Goal: Check status: Check status

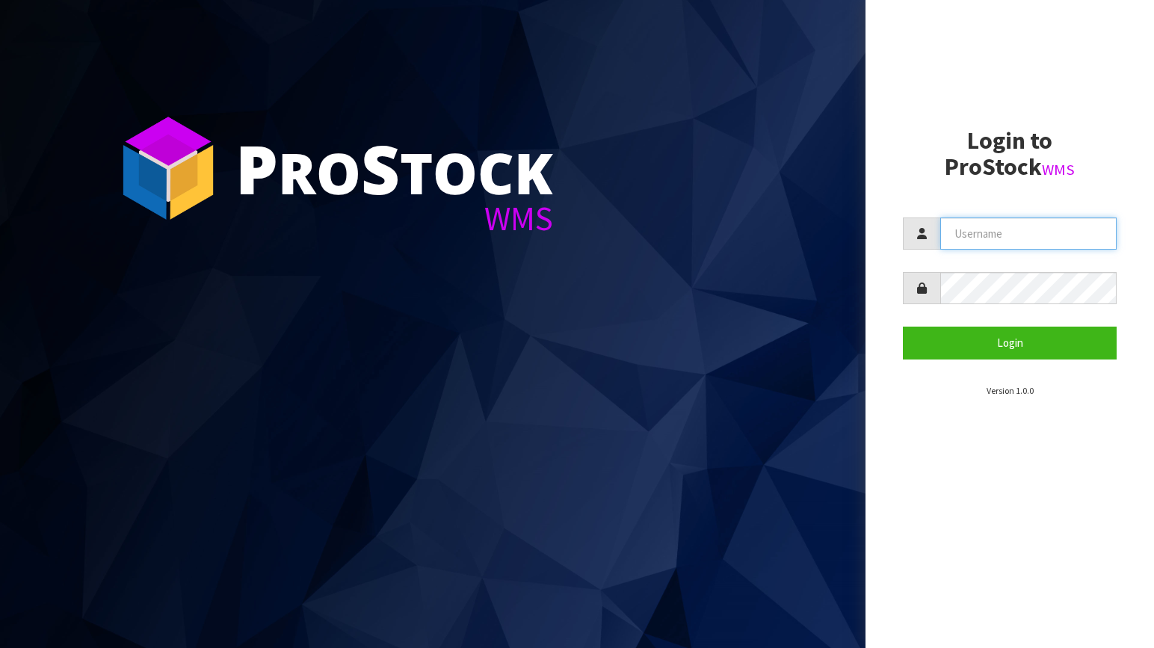
type input "[PERSON_NAME][EMAIL_ADDRESS][DOMAIN_NAME]"
click at [735, 342] on button "Login" at bounding box center [1010, 343] width 214 height 32
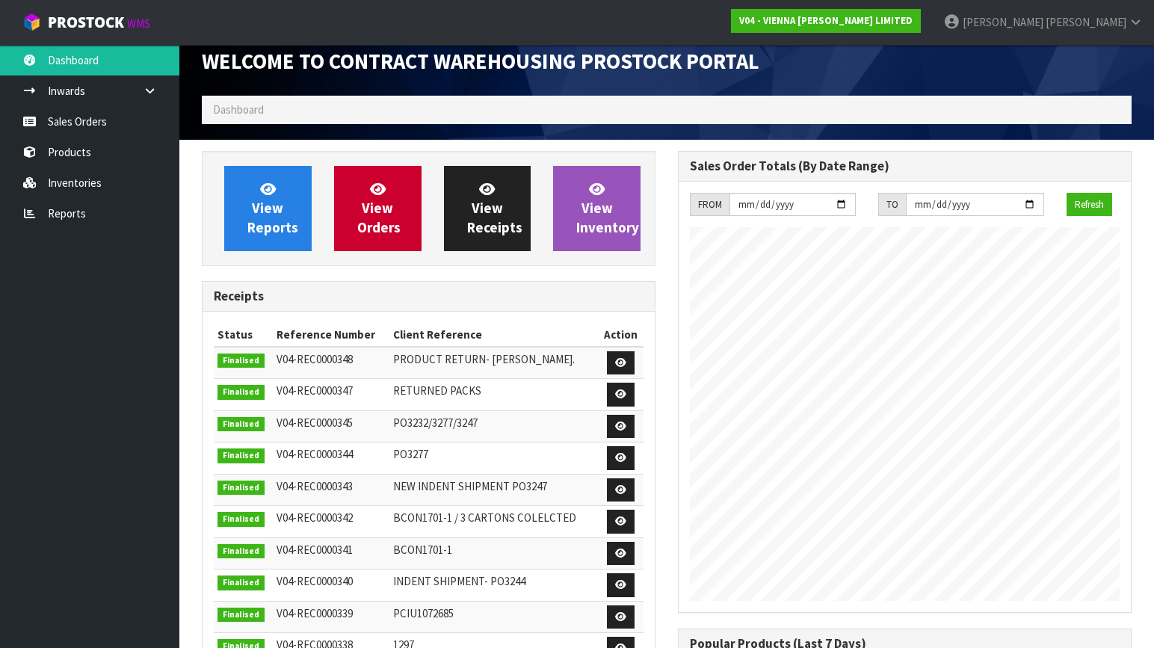
scroll to position [919, 476]
click at [73, 158] on link "Products" at bounding box center [89, 152] width 179 height 31
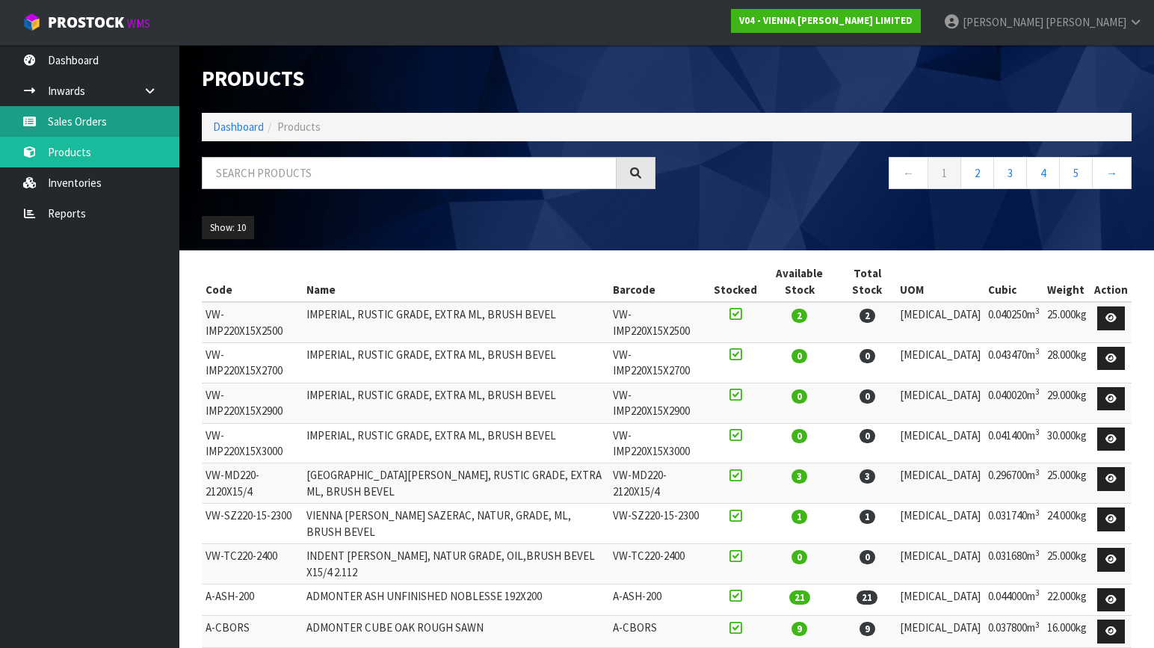
click at [78, 124] on link "Sales Orders" at bounding box center [89, 121] width 179 height 31
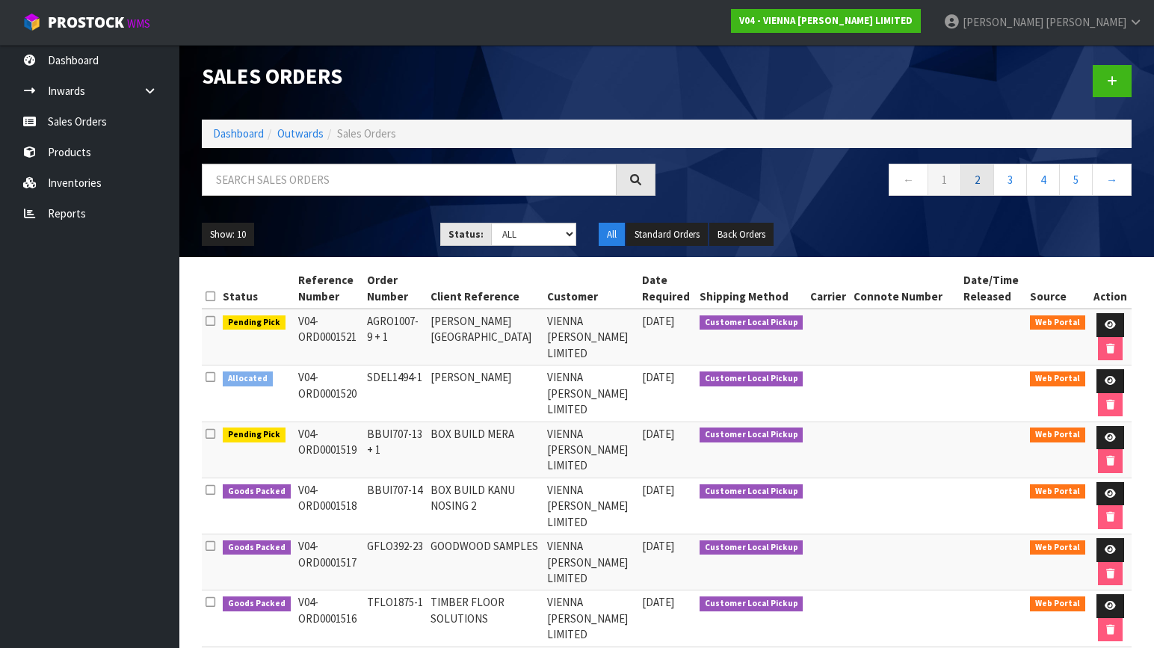
scroll to position [7, 1]
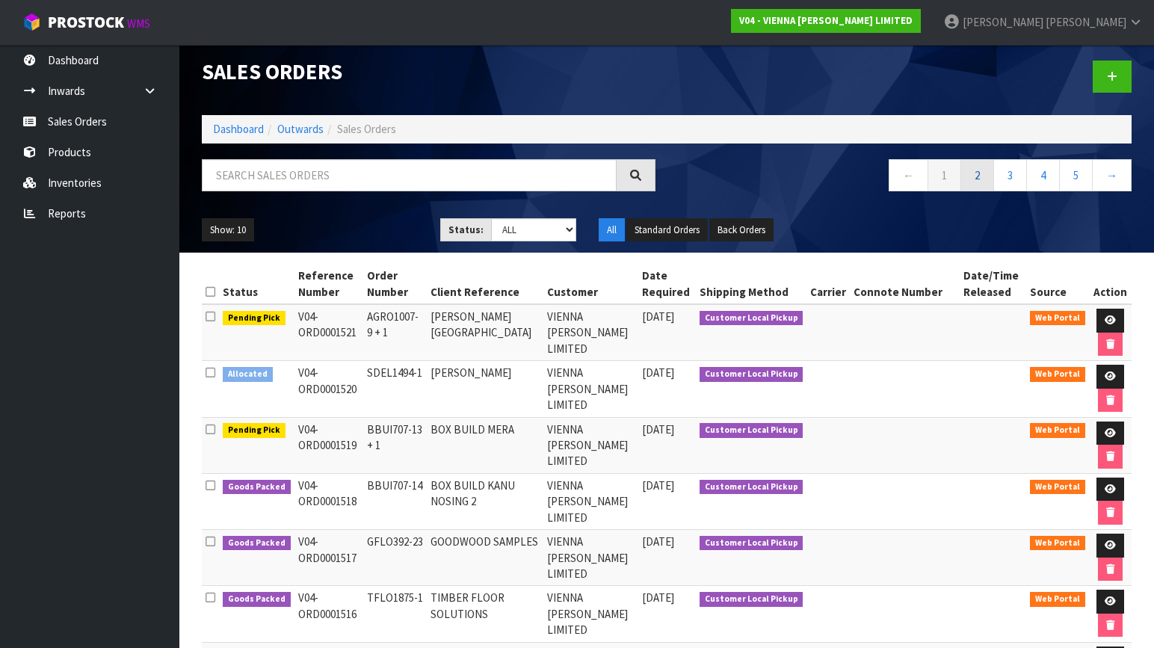
click at [735, 176] on link "2" at bounding box center [978, 175] width 34 height 32
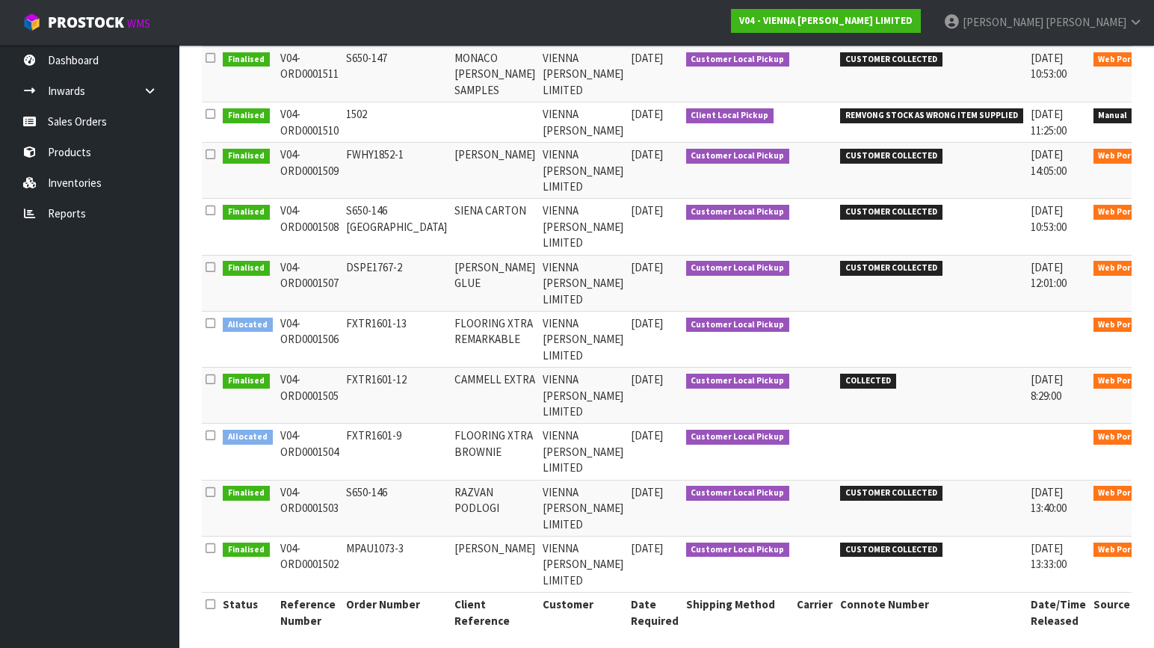
scroll to position [265, 0]
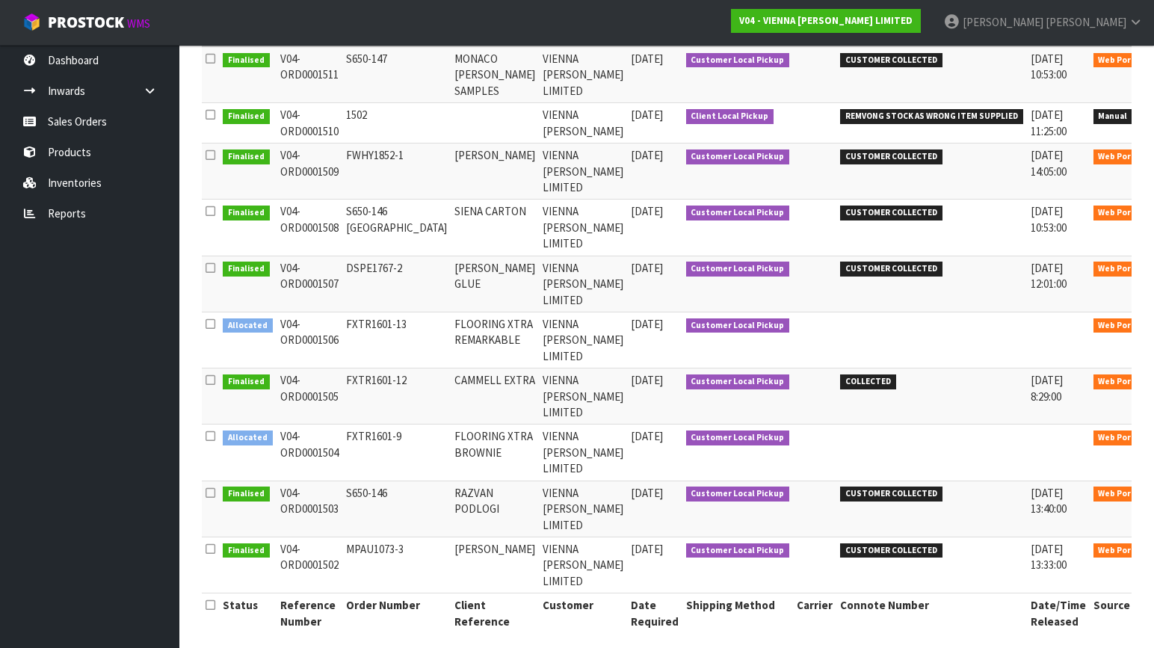
drag, startPoint x: 334, startPoint y: 333, endPoint x: 277, endPoint y: 332, distance: 57.6
click at [277, 332] on td "V04-ORD0001506" at bounding box center [310, 340] width 66 height 56
copy td "ORD0001506"
